Goal: Check status: Check status

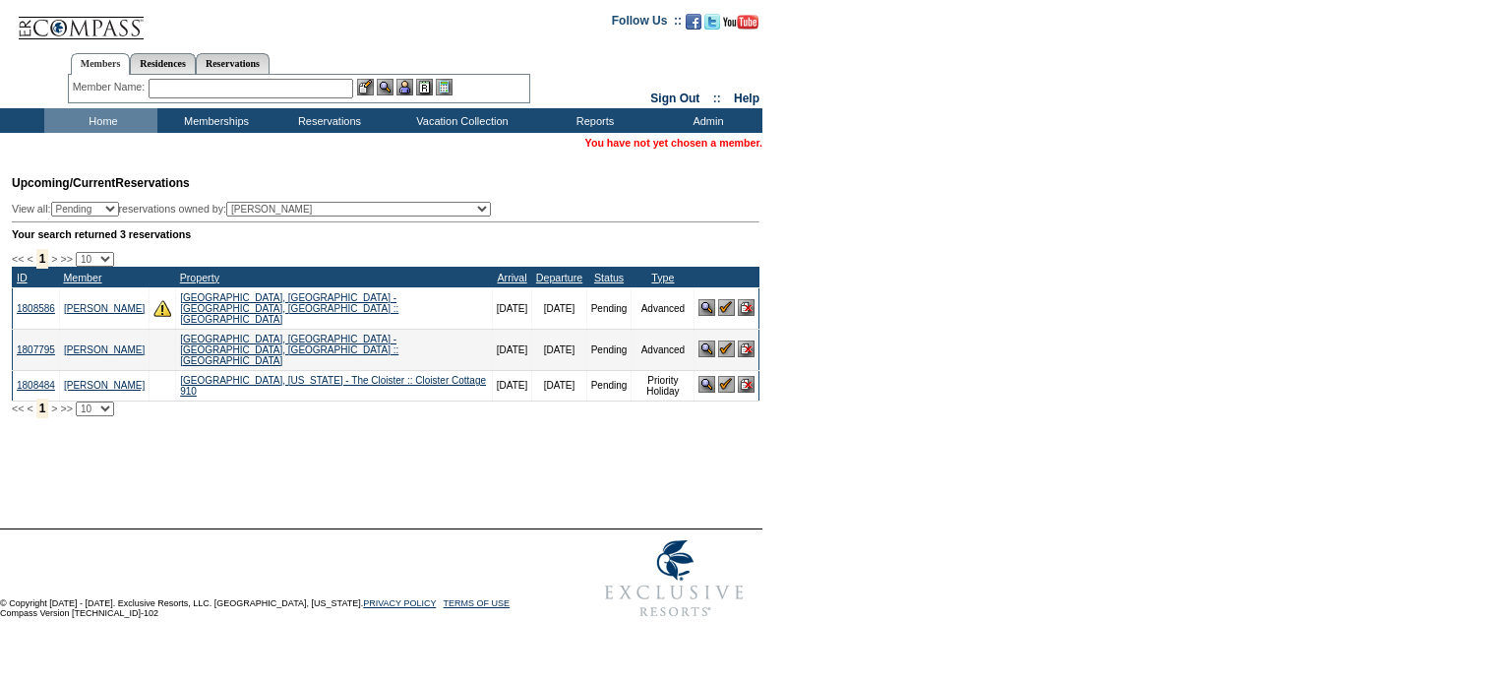
click at [295, 86] on input "text" at bounding box center [251, 89] width 205 height 20
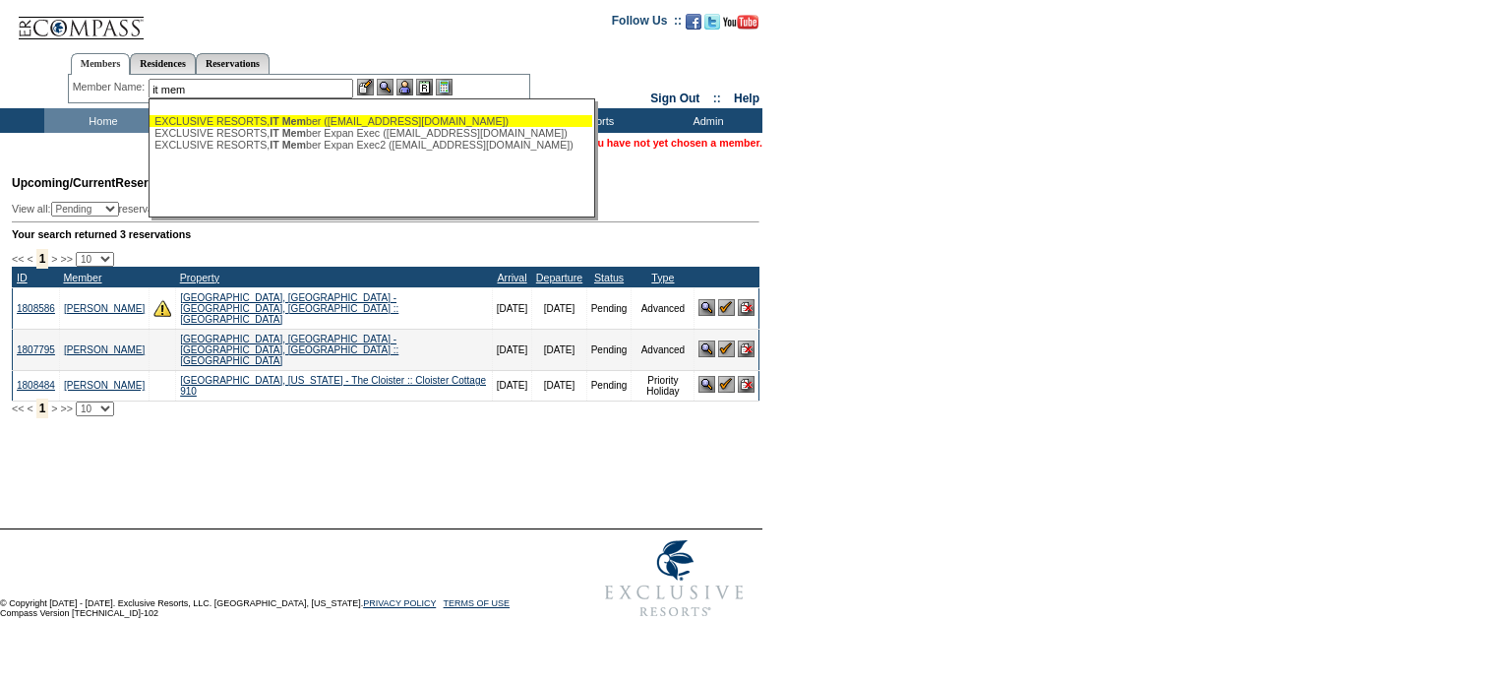
click at [283, 121] on span "IT Mem" at bounding box center [288, 121] width 36 height 12
type input "EXCLUSIVE RESORTS, IT Member (testmember@exclusiveresorts.com)"
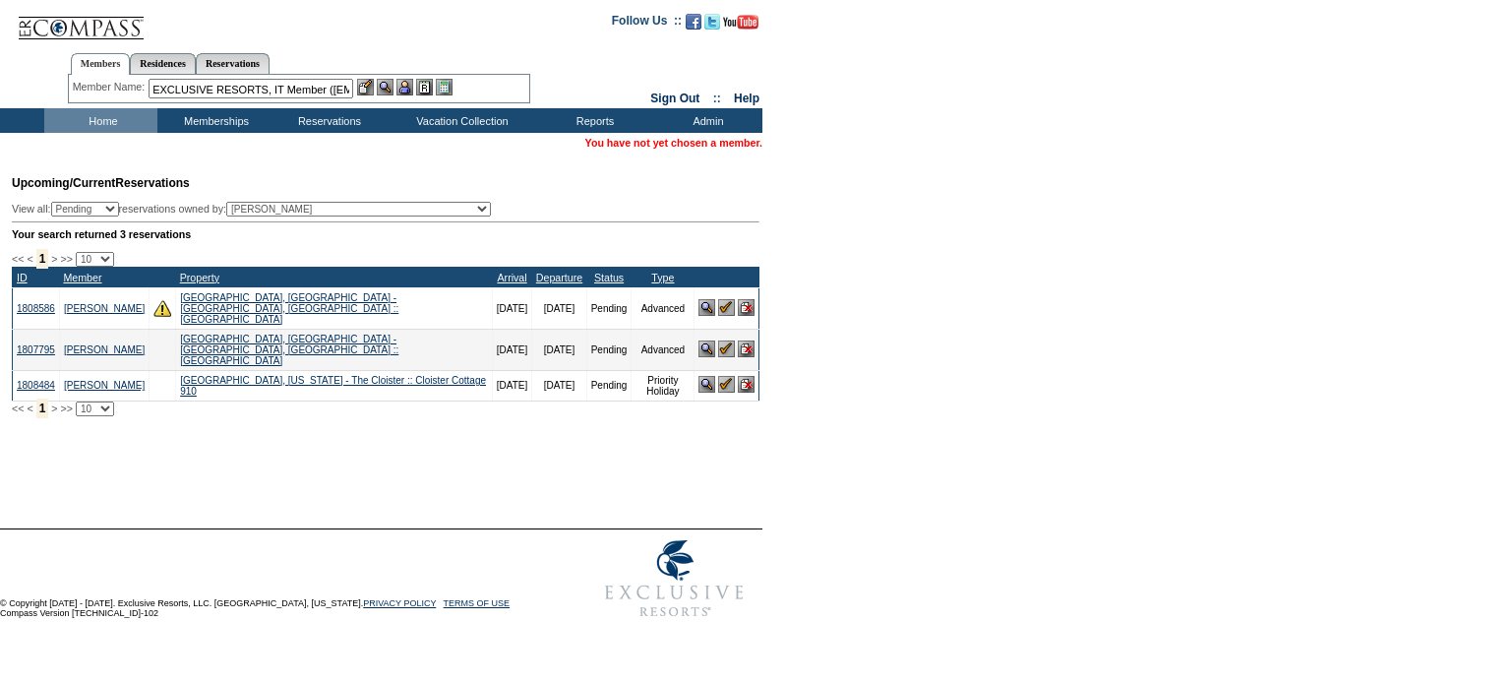
click at [409, 88] on img at bounding box center [404, 87] width 17 height 17
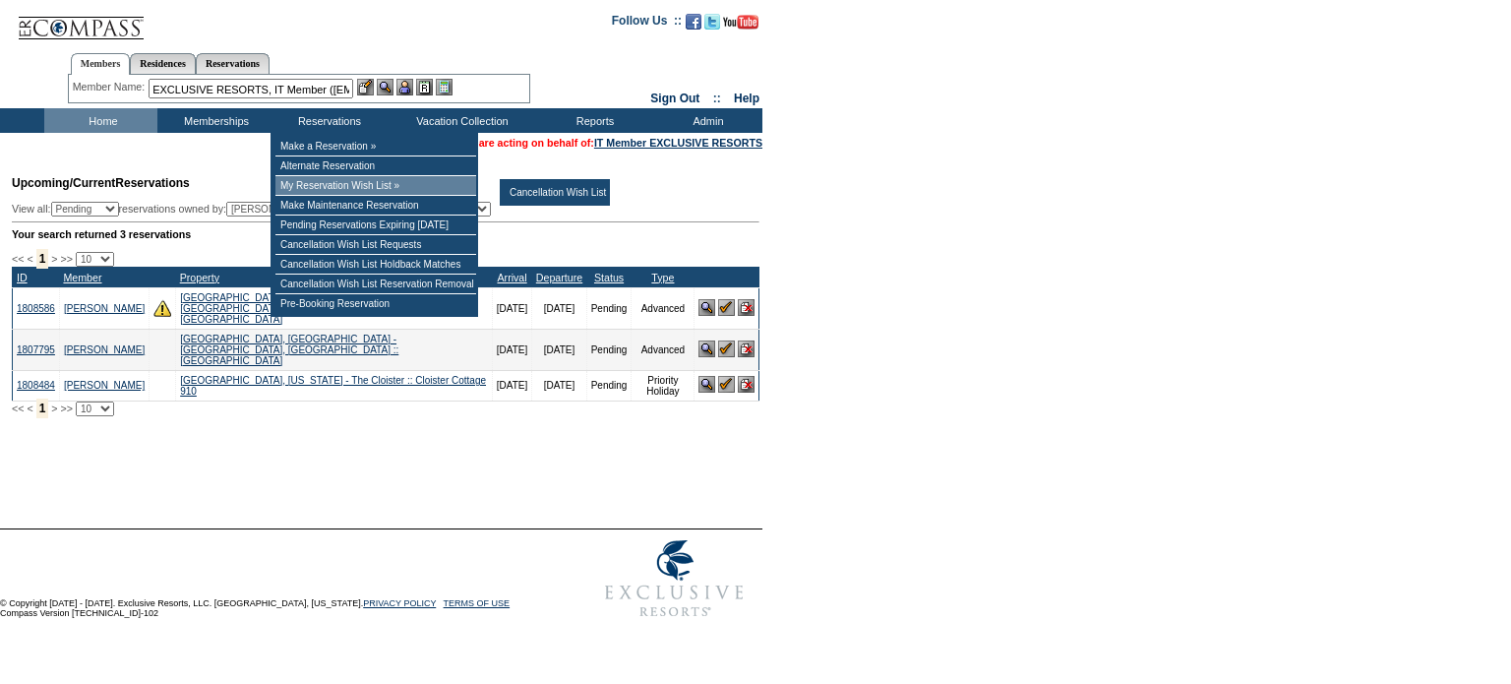
click at [348, 191] on td "My Reservation Wish List »" at bounding box center [375, 186] width 201 height 20
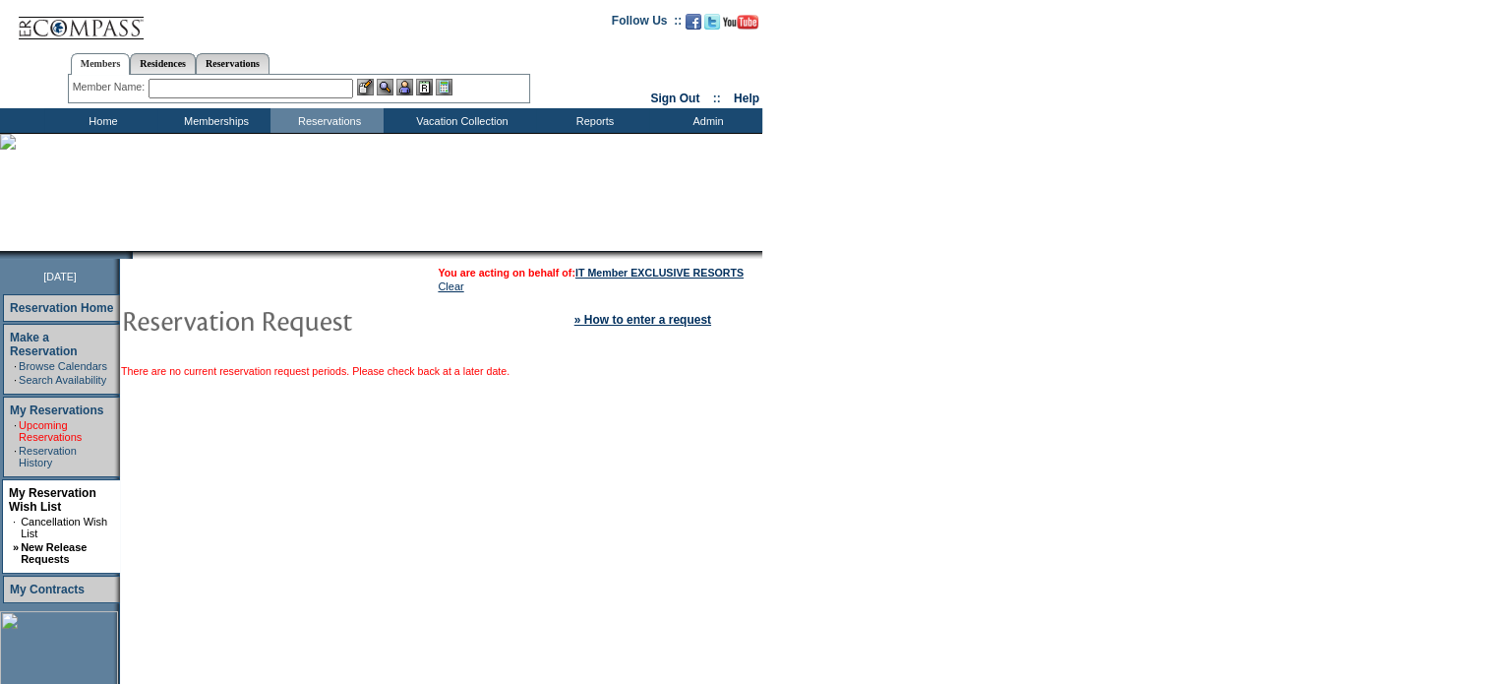
click at [54, 419] on link "Upcoming Reservations" at bounding box center [50, 431] width 63 height 24
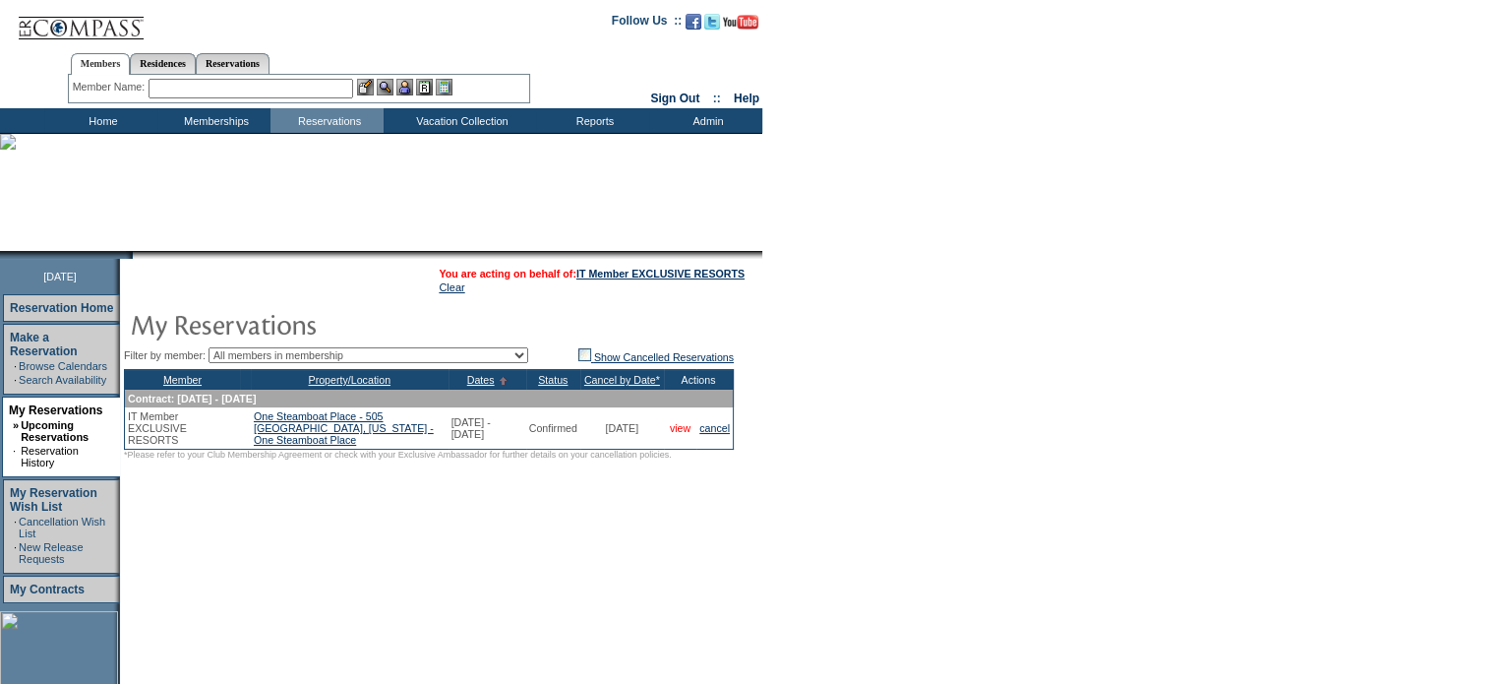
click at [681, 428] on link "view" at bounding box center [680, 428] width 21 height 12
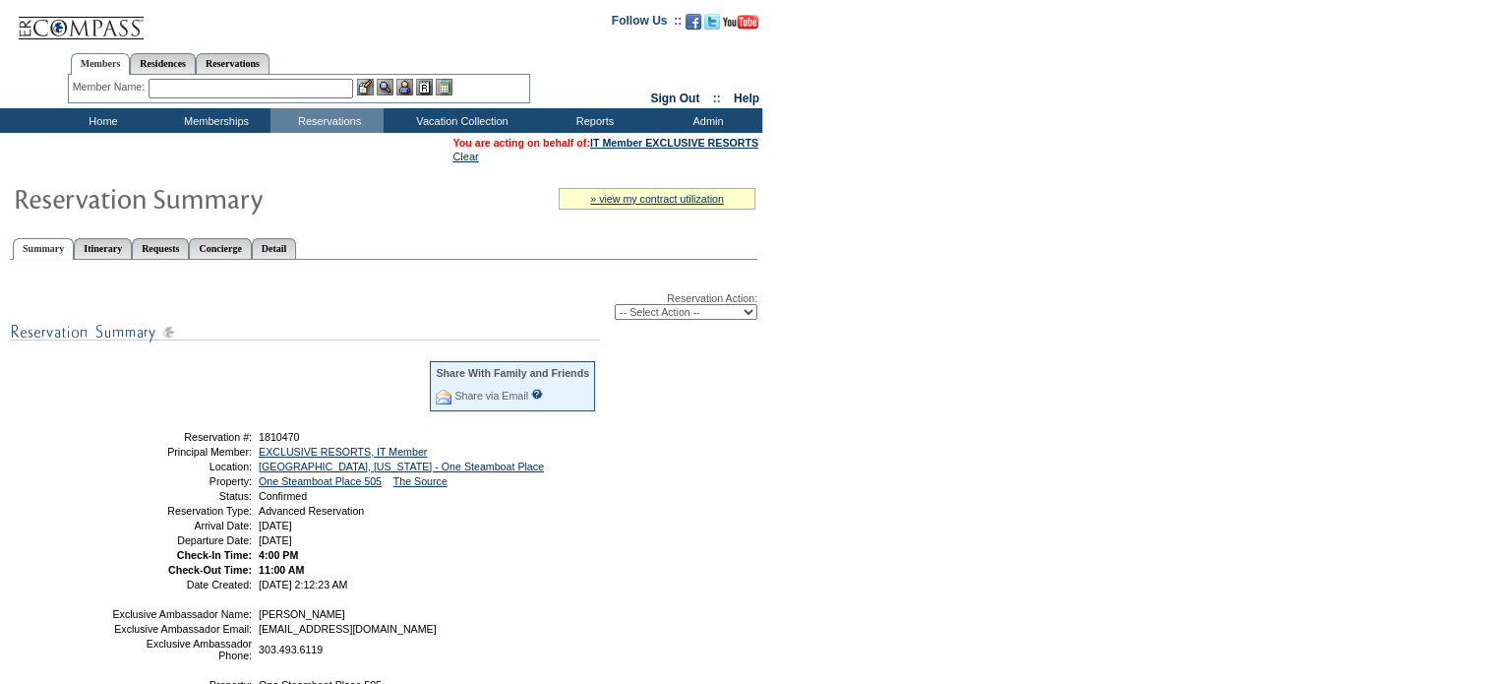
click at [908, 373] on form "Follow Us ::" at bounding box center [748, 485] width 1496 height 970
click at [294, 432] on span "1810470" at bounding box center [279, 437] width 41 height 12
copy span "1810470"
click at [270, 73] on link "Reservations" at bounding box center [233, 63] width 74 height 21
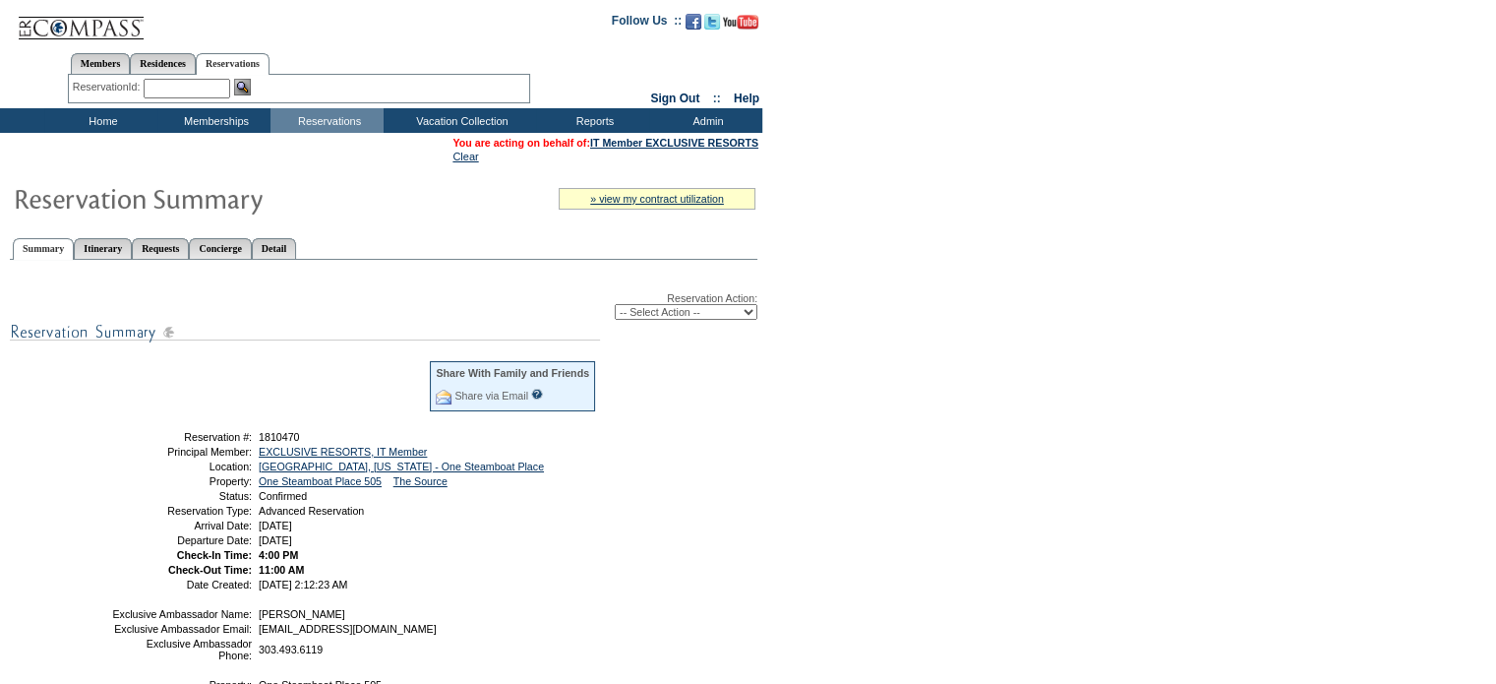
click at [206, 92] on input "text" at bounding box center [187, 89] width 87 height 20
paste input "1809659"
type input "1809659"
click at [246, 87] on img at bounding box center [242, 87] width 17 height 17
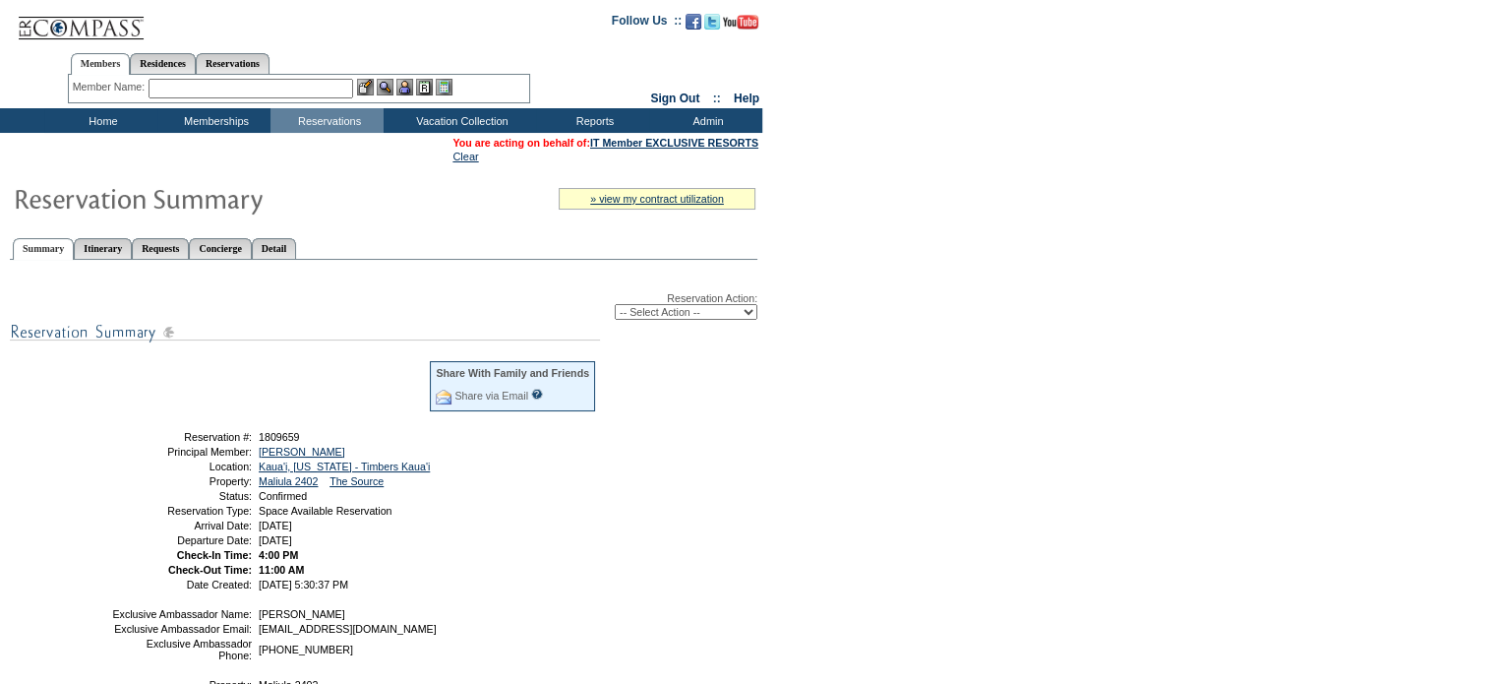
click at [979, 434] on form "Follow Us ::" at bounding box center [748, 485] width 1496 height 970
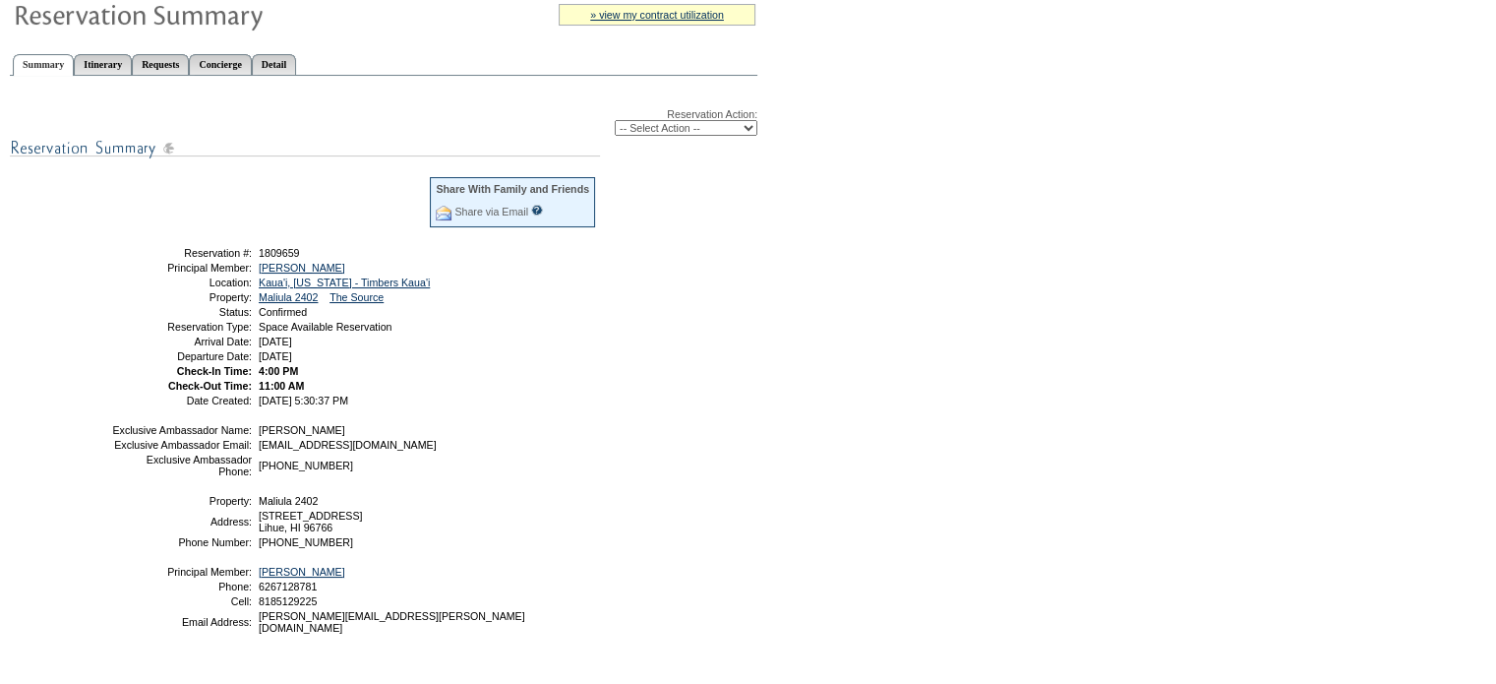
scroll to position [136, 0]
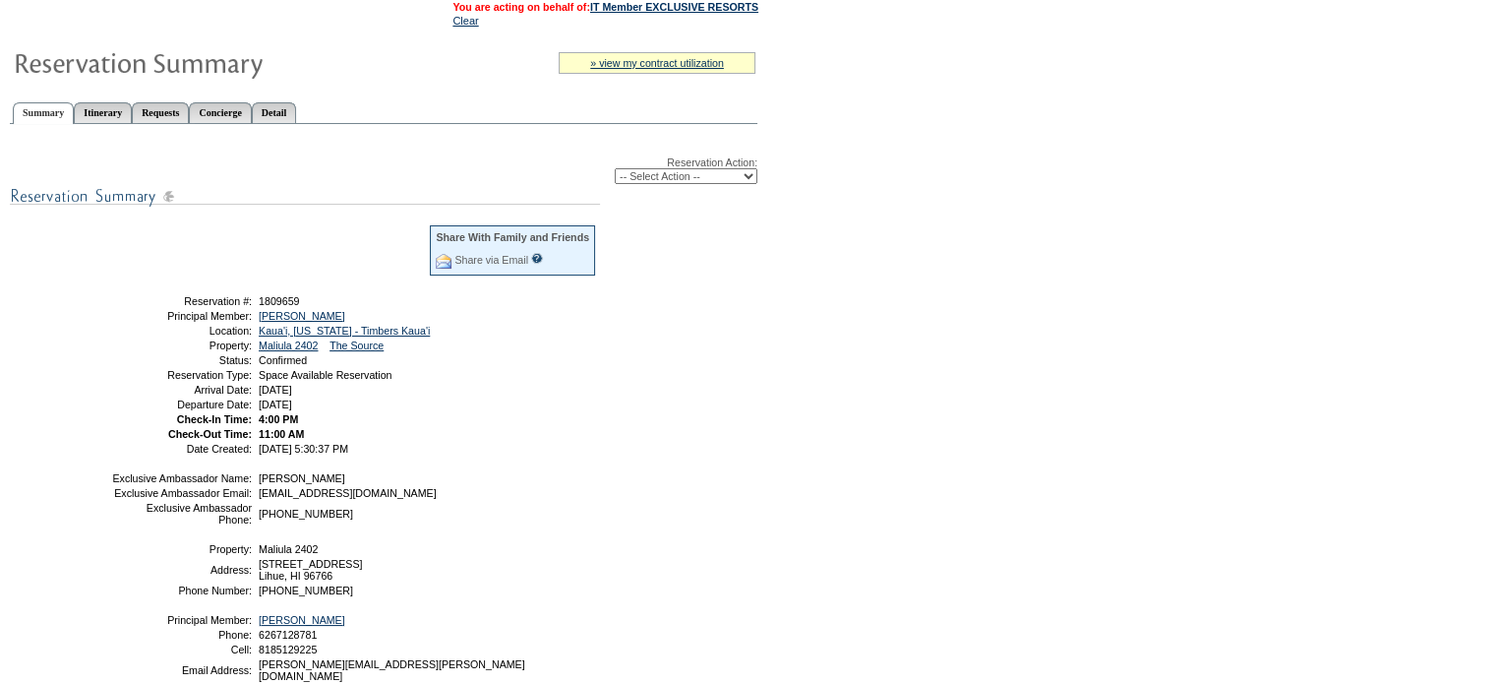
click at [277, 302] on span "1809659" at bounding box center [279, 301] width 41 height 12
copy span "1809659"
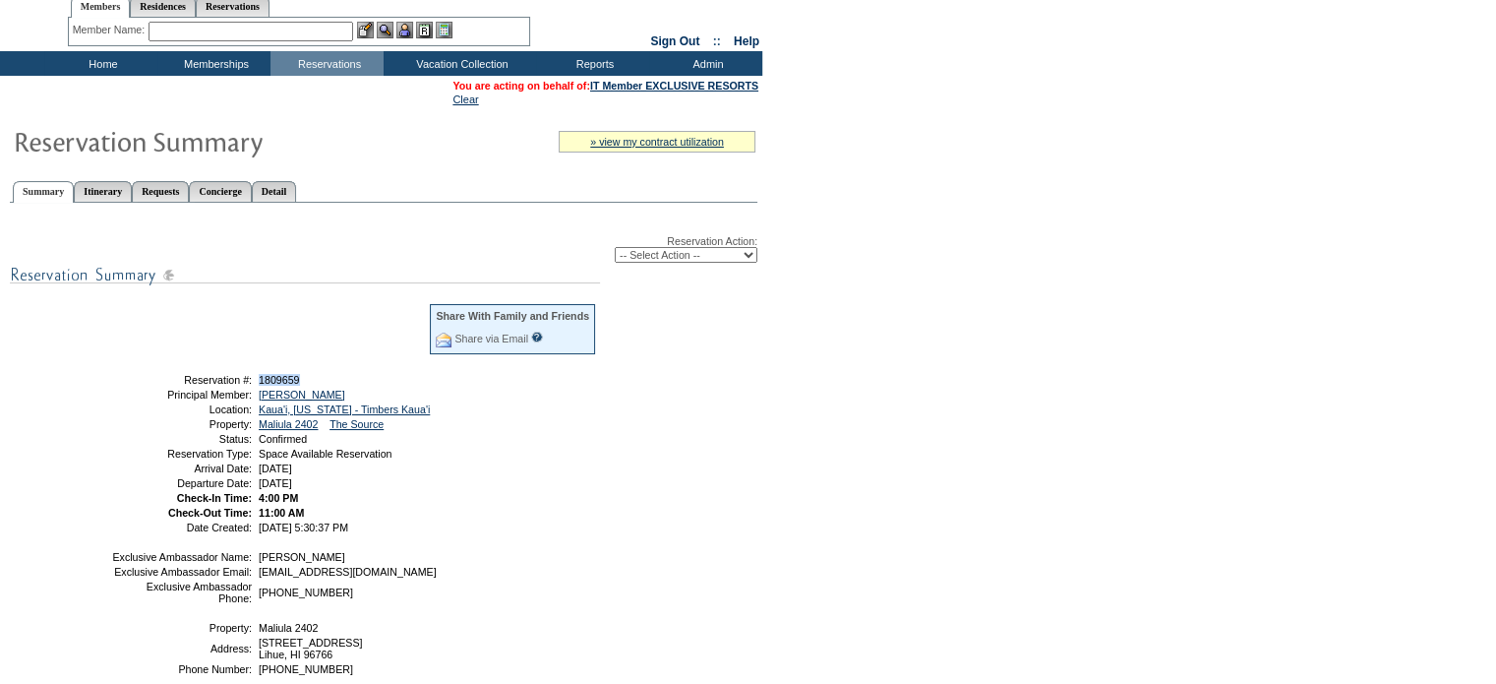
scroll to position [0, 0]
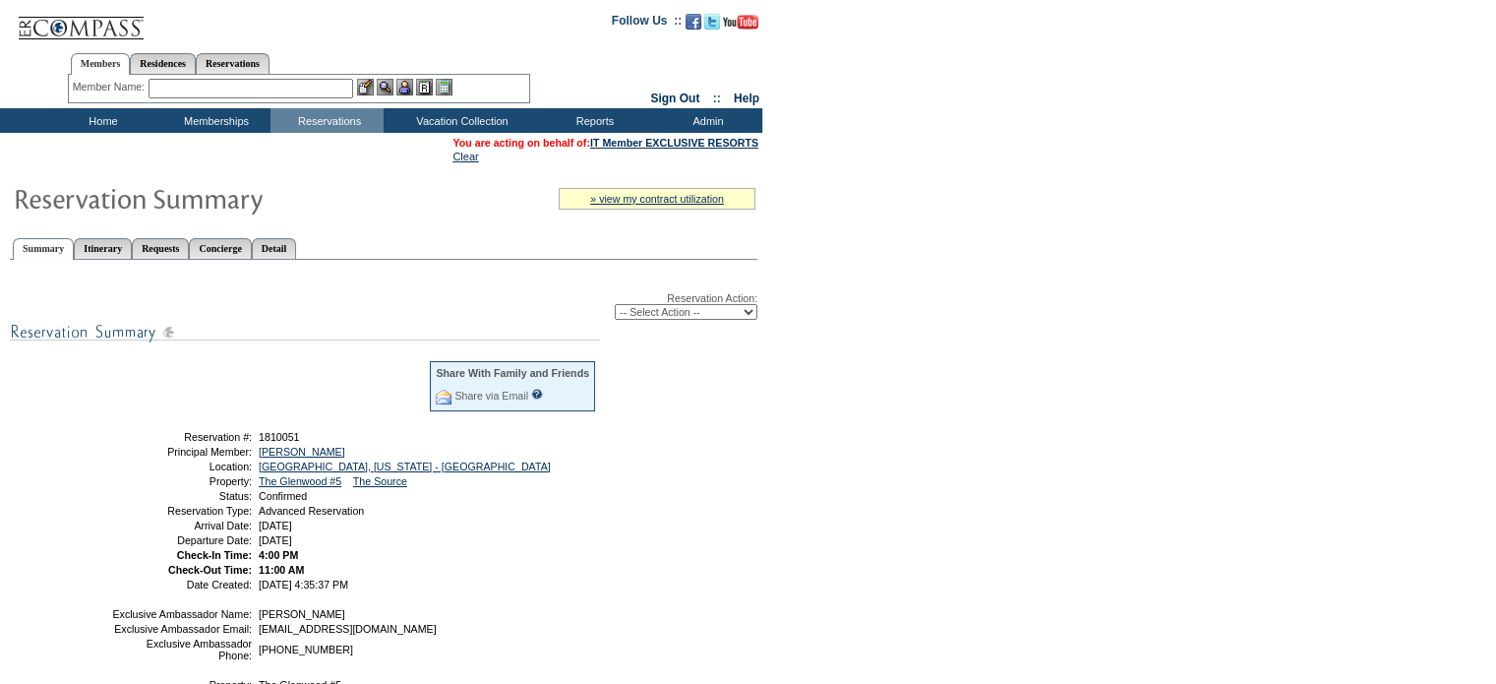
click at [900, 391] on form "Follow Us ::" at bounding box center [748, 479] width 1496 height 958
click at [961, 414] on form "Follow Us ::" at bounding box center [748, 479] width 1496 height 958
